Goal: Task Accomplishment & Management: Complete application form

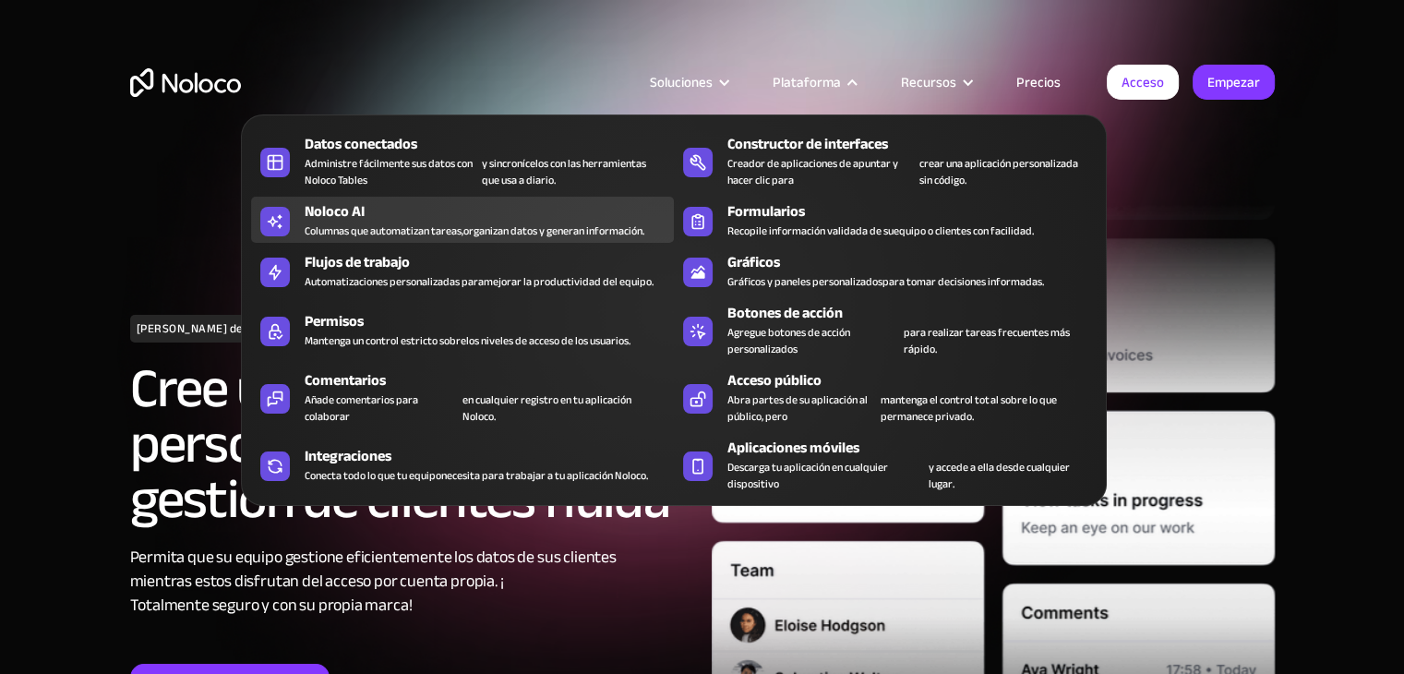
click at [443, 221] on font "Columnas que automatizan tareas," at bounding box center [384, 231] width 159 height 20
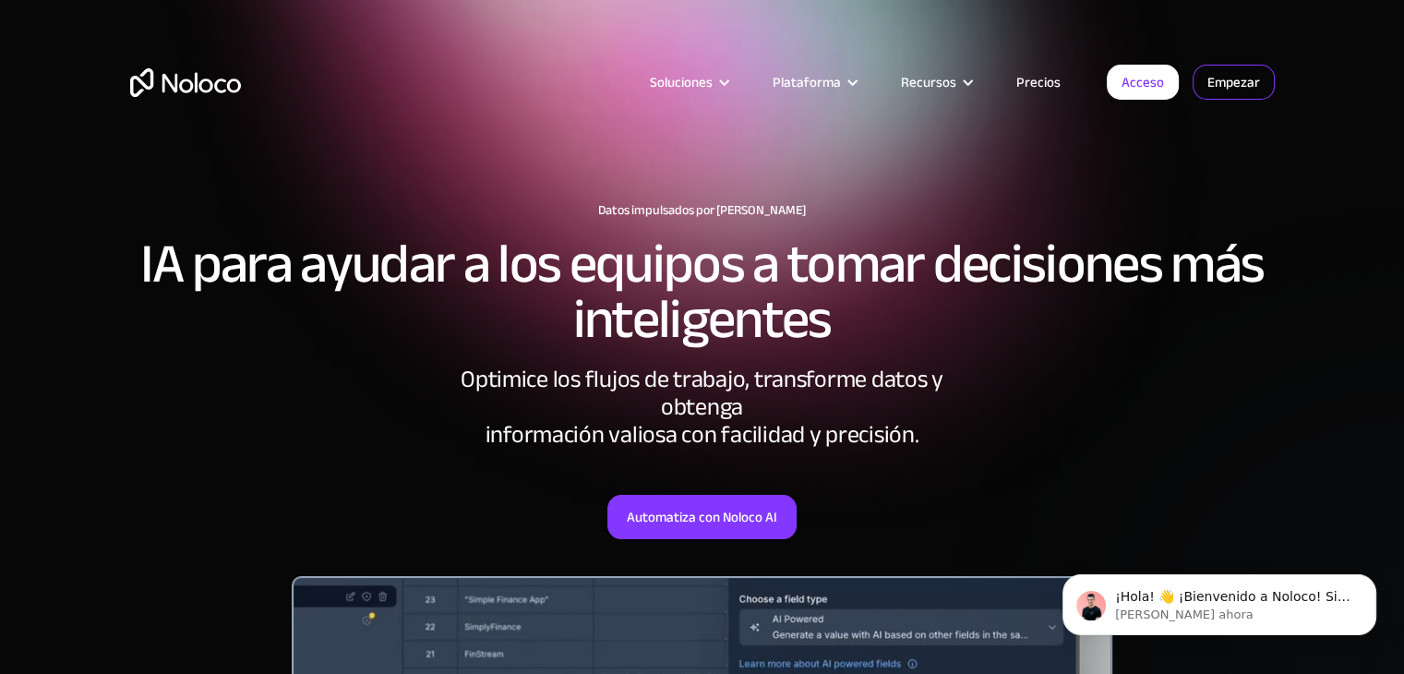
click at [0, 0] on link "Empezar" at bounding box center [0, 0] width 0 height 0
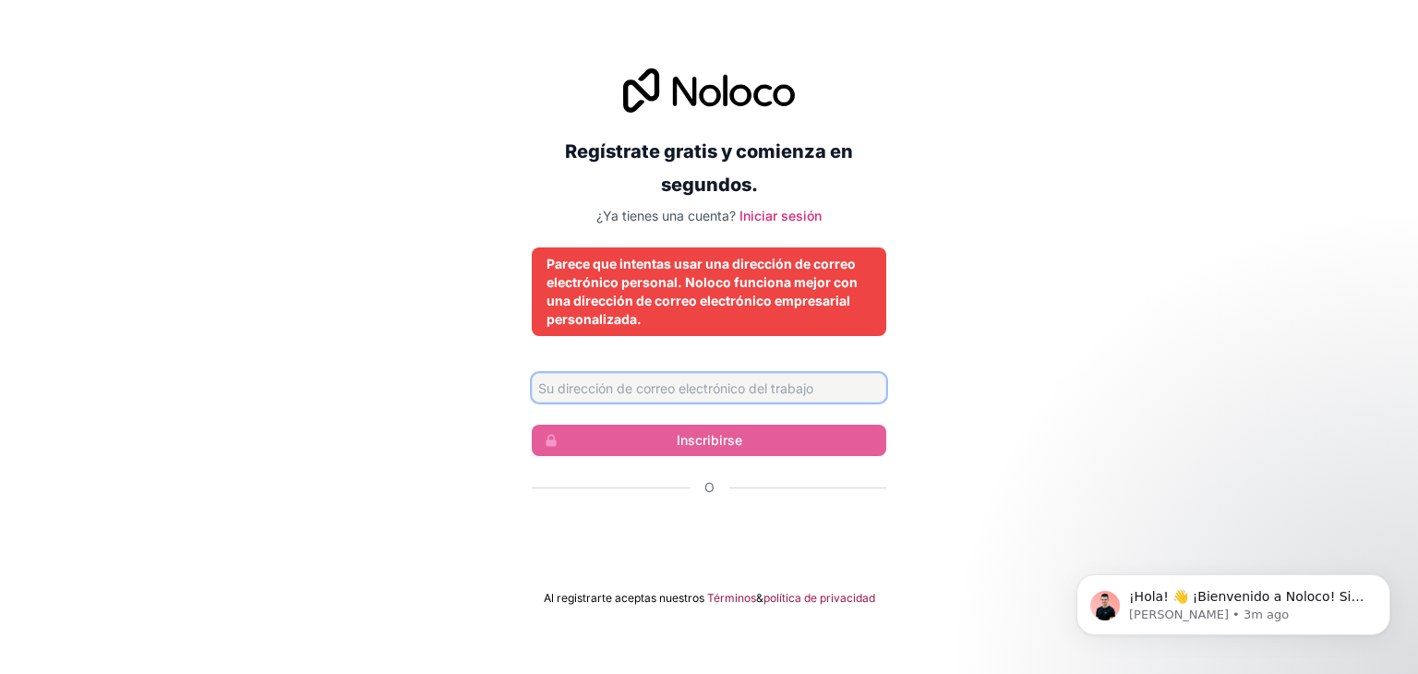
click at [749, 391] on input "Dirección de correo electrónico" at bounding box center [709, 388] width 355 height 30
click at [731, 391] on input "Dirección de correo electrónico" at bounding box center [709, 388] width 355 height 30
type input "bustillo.mateo27@gmail.com"
click at [710, 462] on form "bustillo.mateo27@gmail.com Inscribirse O Al registrarte aceptas nuestros Términ…" at bounding box center [709, 489] width 355 height 233
click at [748, 392] on input "bustillo.mateo27@gmail.com" at bounding box center [709, 388] width 355 height 30
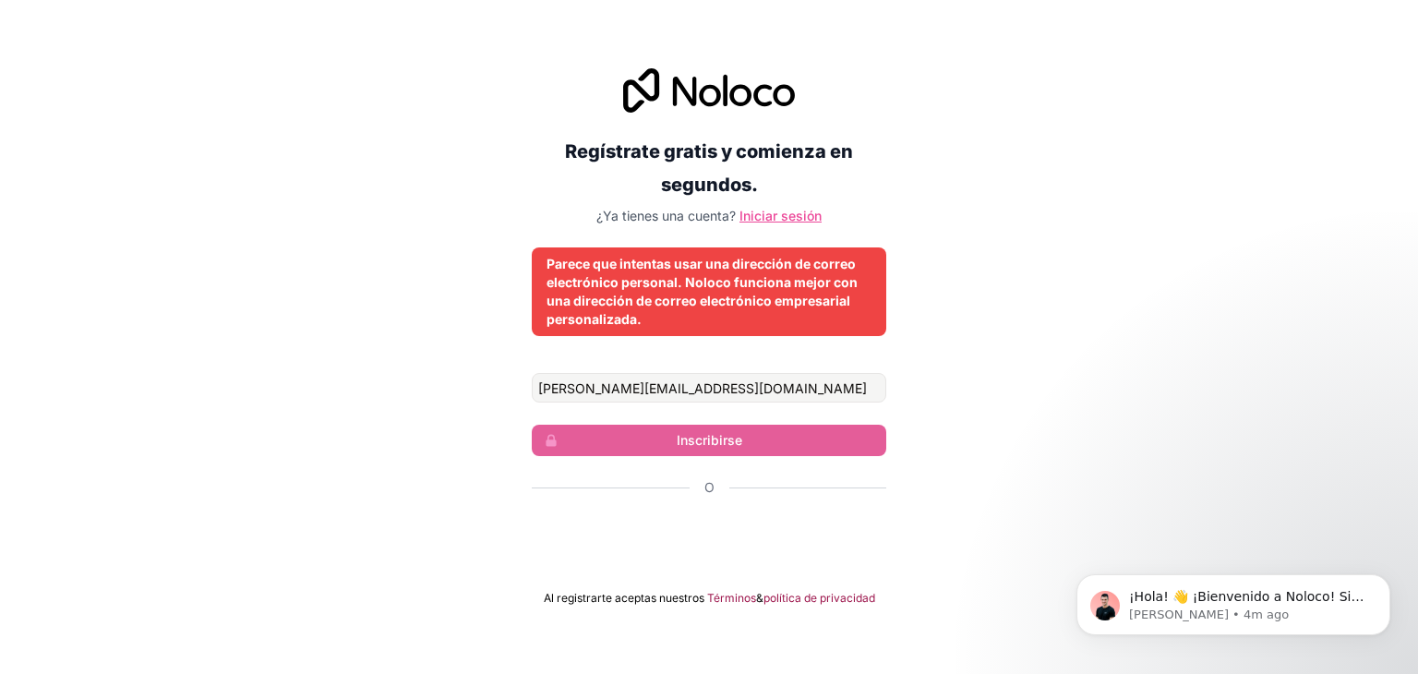
click at [808, 211] on font "Iniciar sesión" at bounding box center [781, 216] width 82 height 16
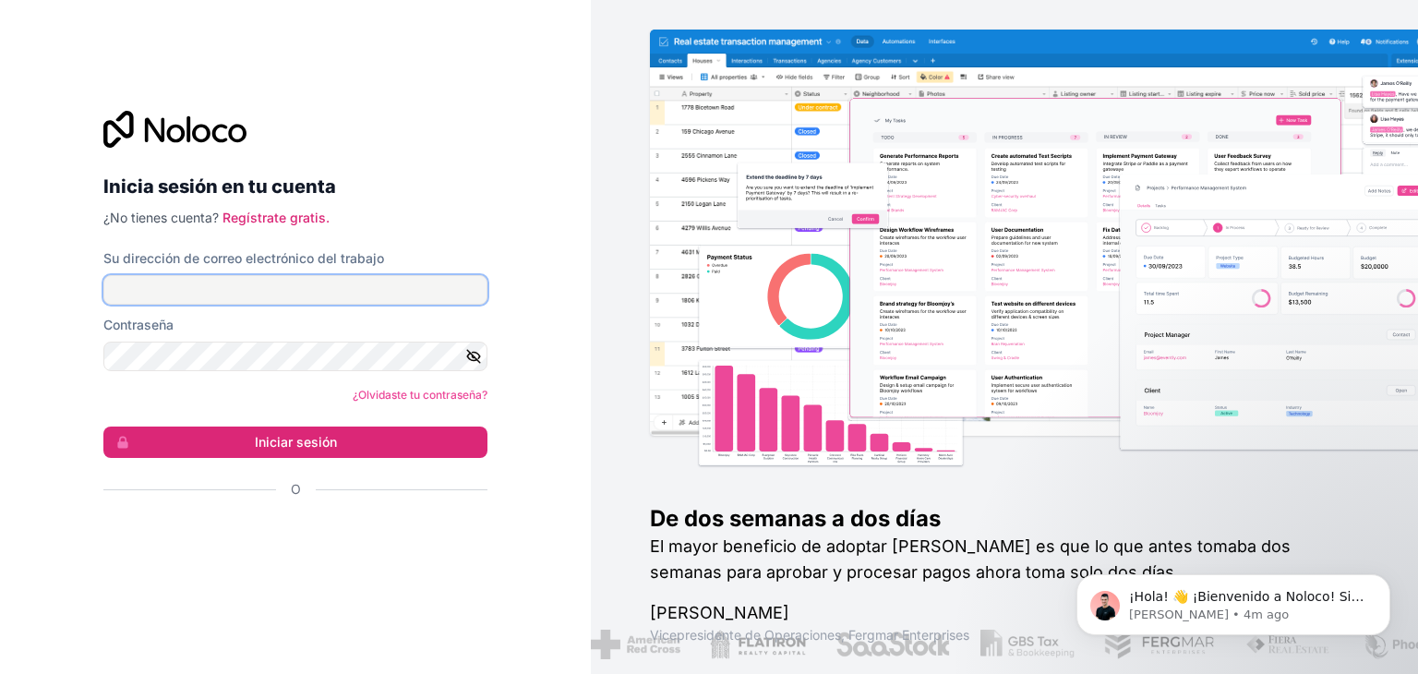
click at [383, 296] on input "Su dirección de correo electrónico del trabajo" at bounding box center [295, 290] width 384 height 30
type input "bustillo.mateo27@gmail.com"
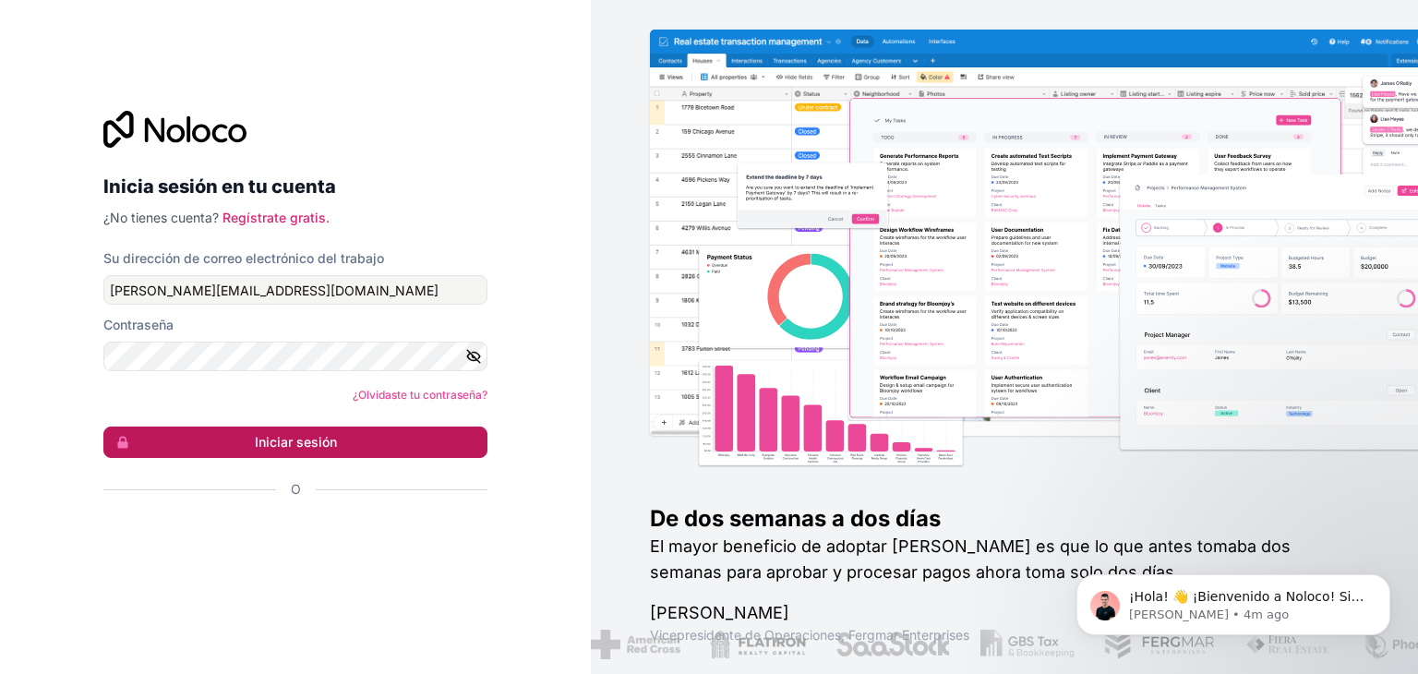
click at [301, 451] on button "Iniciar sesión" at bounding box center [295, 442] width 384 height 31
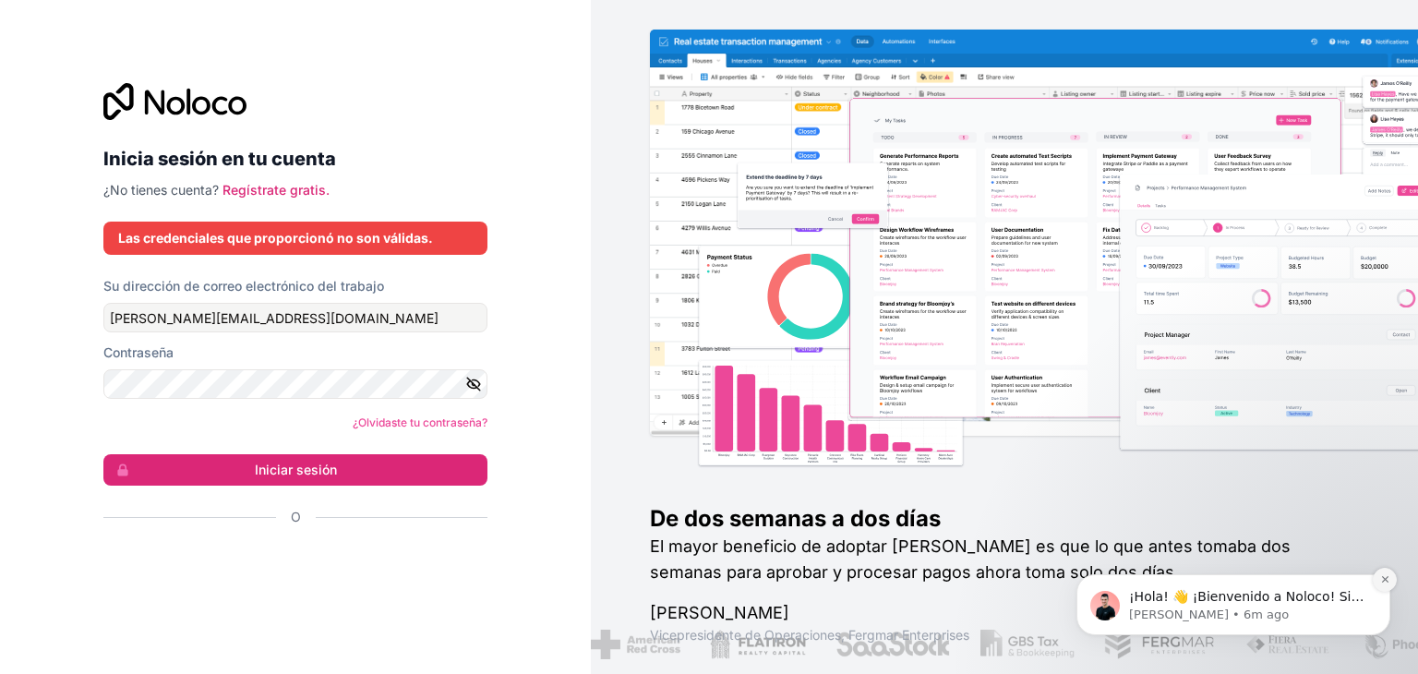
click at [1390, 577] on icon "Descartar notificación" at bounding box center [1385, 579] width 10 height 10
